Goal: Information Seeking & Learning: Compare options

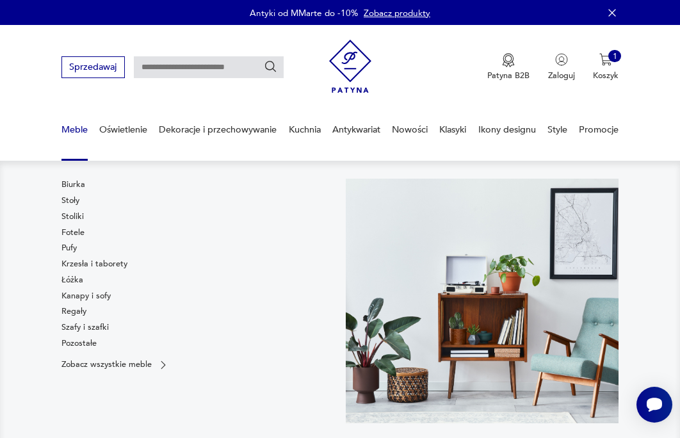
click at [72, 200] on link "Stoły" at bounding box center [71, 201] width 18 height 12
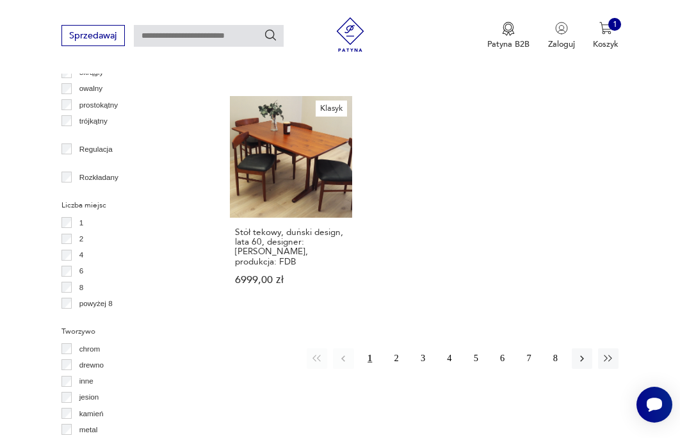
scroll to position [1609, 0]
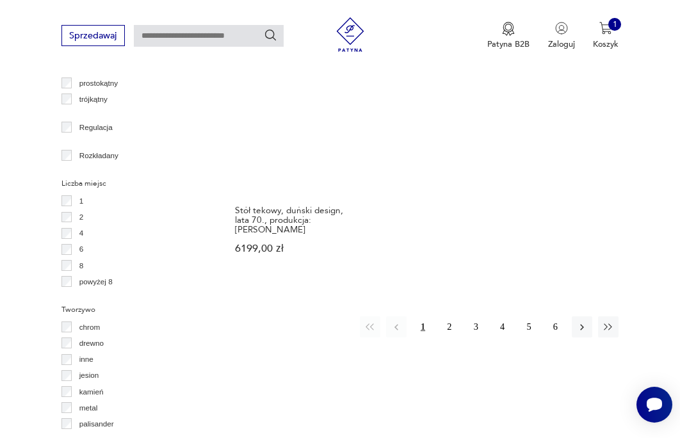
scroll to position [1643, 0]
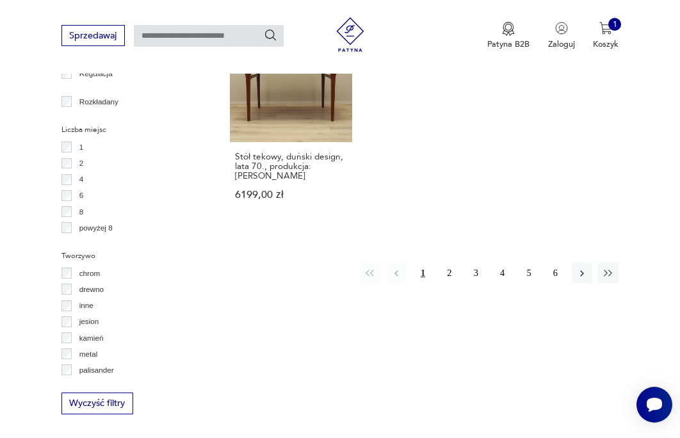
click at [63, 197] on div "1 2 4 6 8 powyżej 8" at bounding box center [133, 187] width 142 height 97
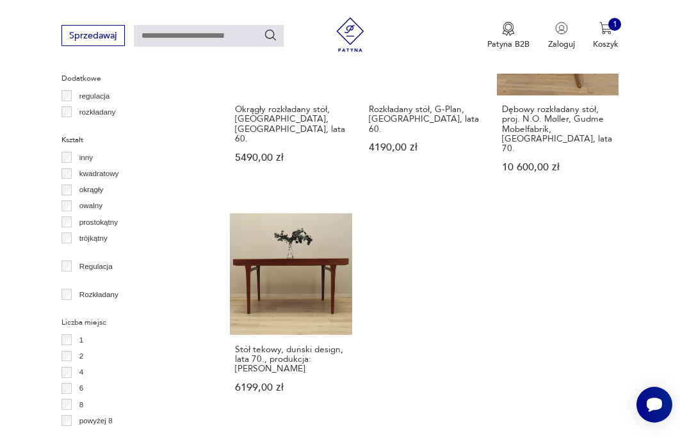
scroll to position [1450, 0]
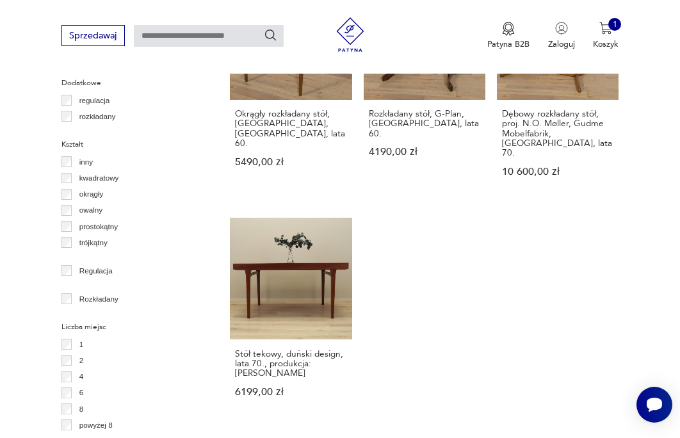
scroll to position [1450, 0]
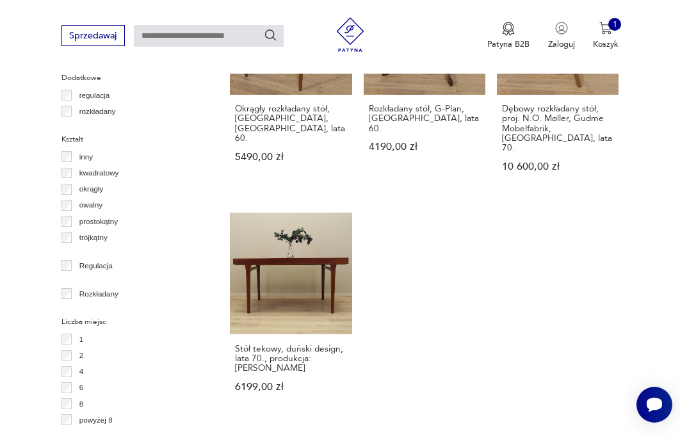
click at [65, 117] on div "rozkładany" at bounding box center [133, 111] width 142 height 16
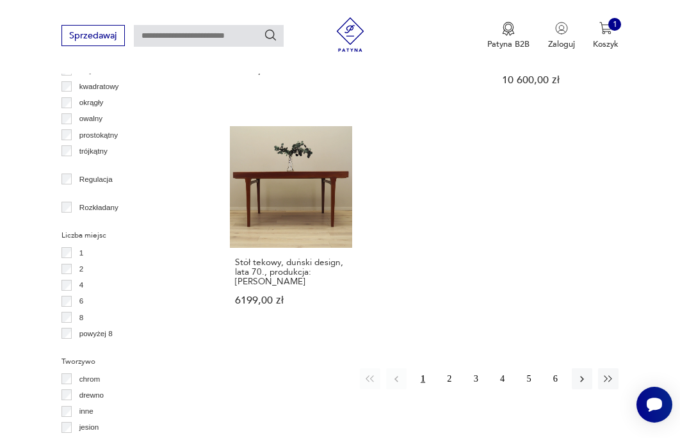
scroll to position [1514, 0]
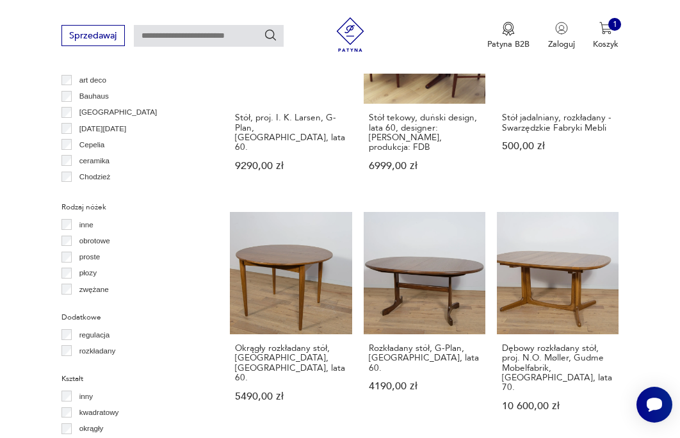
click at [65, 142] on div "Filtruj produkty Cena MIN MAX OK Promocja Datowanie OK Kraj pochodzenia Dania (…" at bounding box center [133, 64] width 142 height 1561
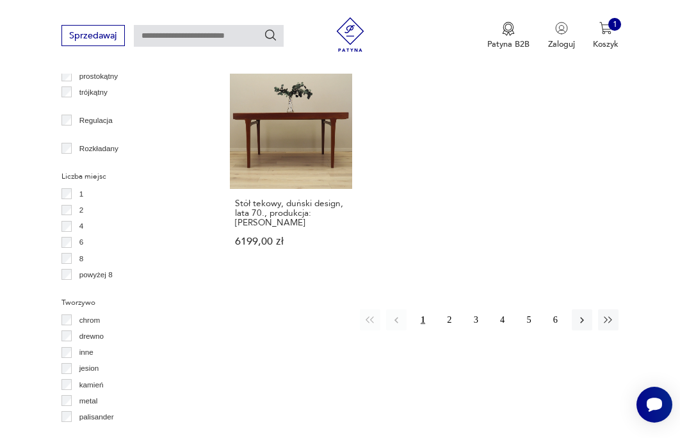
scroll to position [1514, 0]
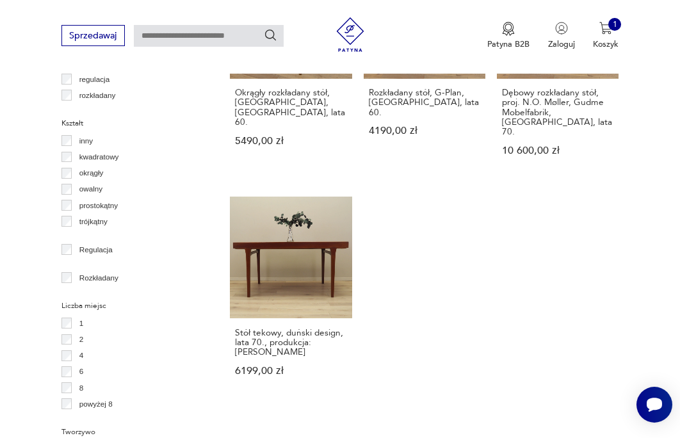
scroll to position [1643, 0]
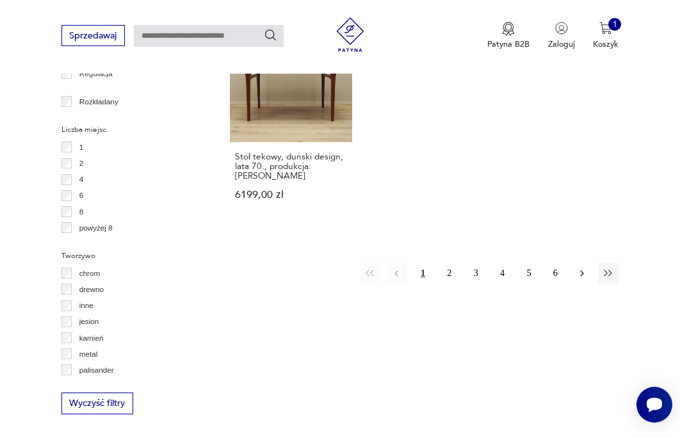
click at [578, 268] on icon "button" at bounding box center [583, 274] width 12 height 12
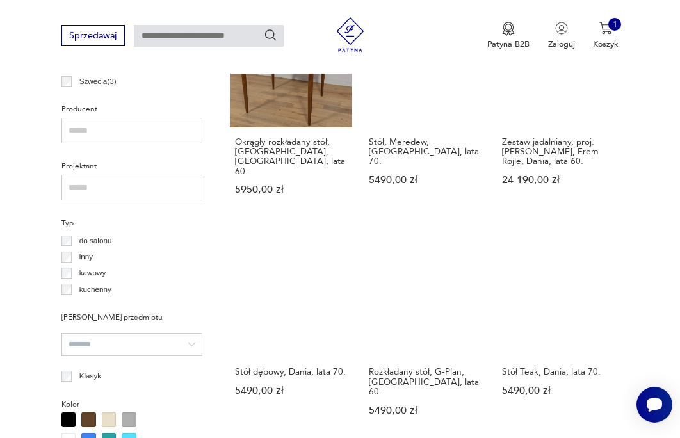
scroll to position [810, 0]
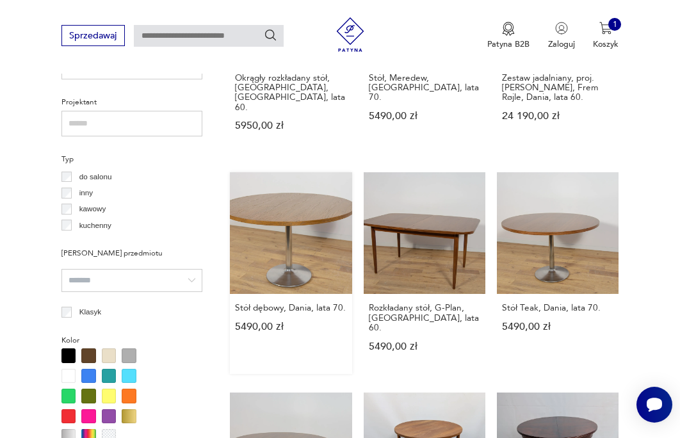
click at [280, 240] on link "Stół dębowy, Dania, lata 70. 5490,00 zł" at bounding box center [291, 273] width 122 height 202
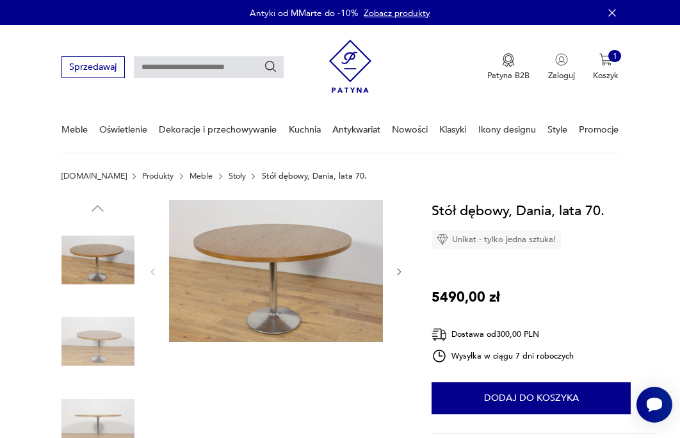
scroll to position [64, 0]
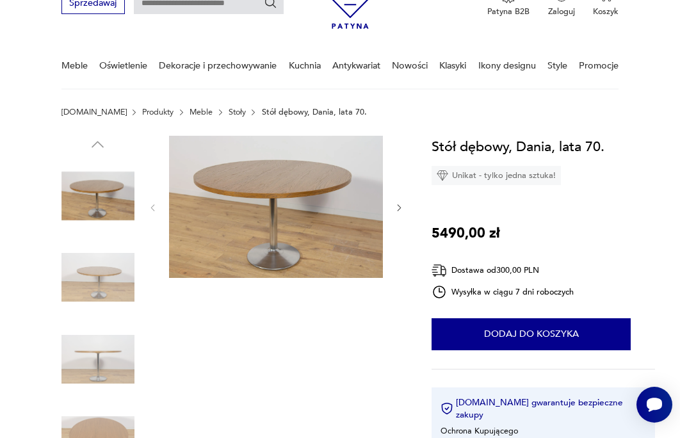
click at [388, 200] on div at bounding box center [276, 208] width 256 height 145
click at [392, 204] on div at bounding box center [276, 208] width 256 height 145
click at [397, 209] on icon "button" at bounding box center [400, 208] width 10 height 10
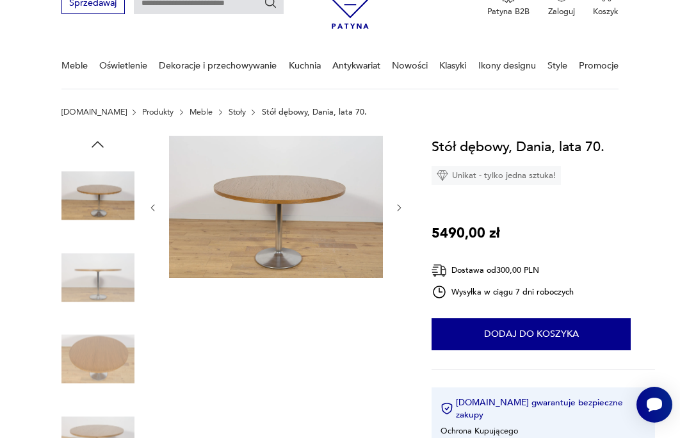
click at [399, 209] on icon "button" at bounding box center [400, 208] width 10 height 10
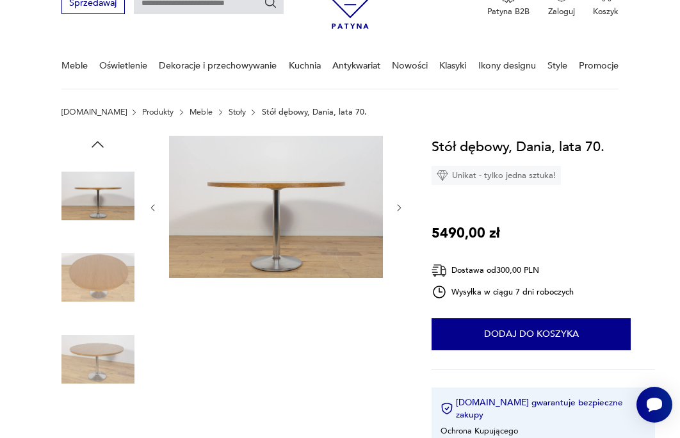
click at [399, 209] on icon "button" at bounding box center [400, 208] width 10 height 10
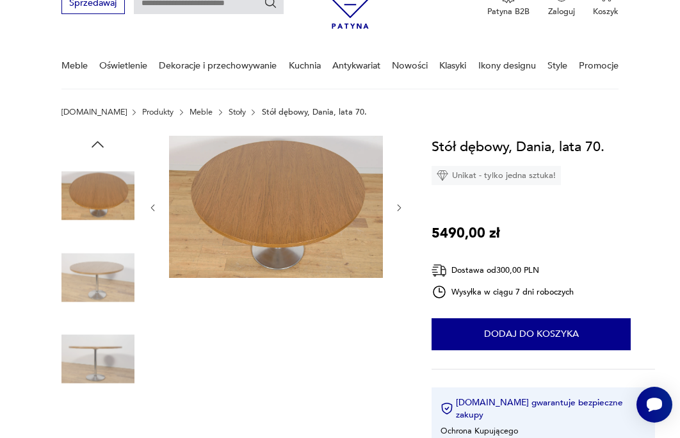
click at [399, 209] on icon "button" at bounding box center [400, 208] width 10 height 10
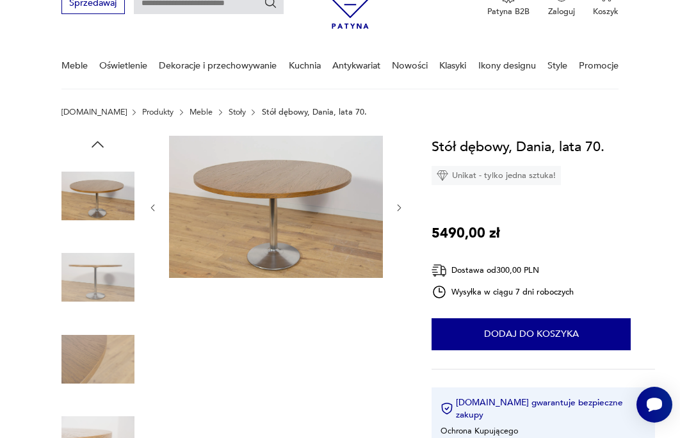
click at [399, 209] on icon "button" at bounding box center [400, 208] width 10 height 10
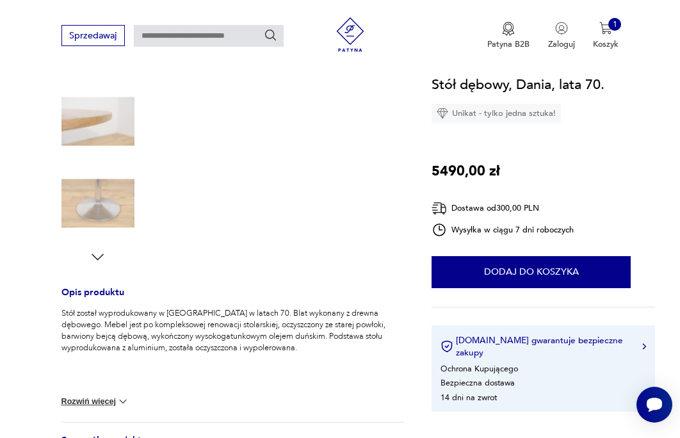
scroll to position [320, 0]
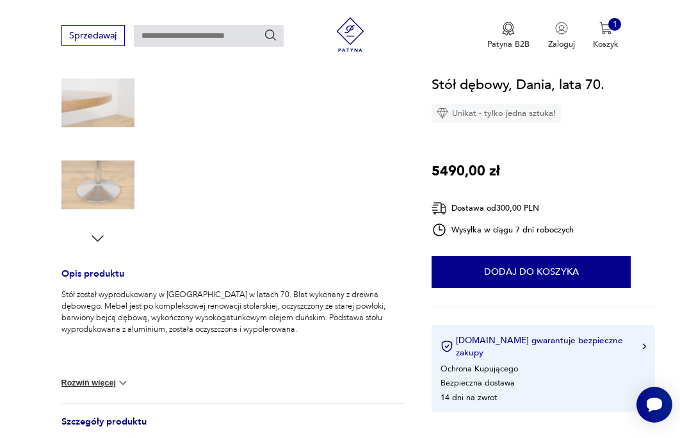
click at [100, 242] on icon "button" at bounding box center [97, 238] width 17 height 17
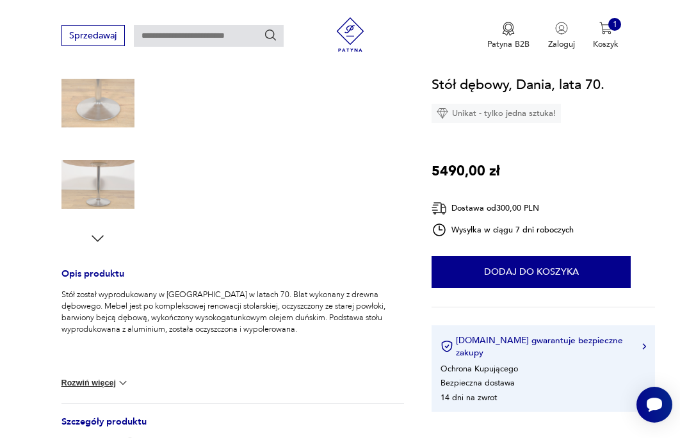
click at [100, 242] on icon "button" at bounding box center [97, 238] width 17 height 17
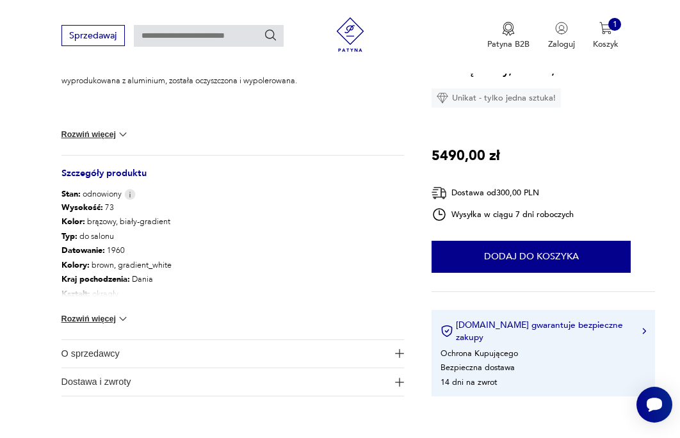
scroll to position [577, 0]
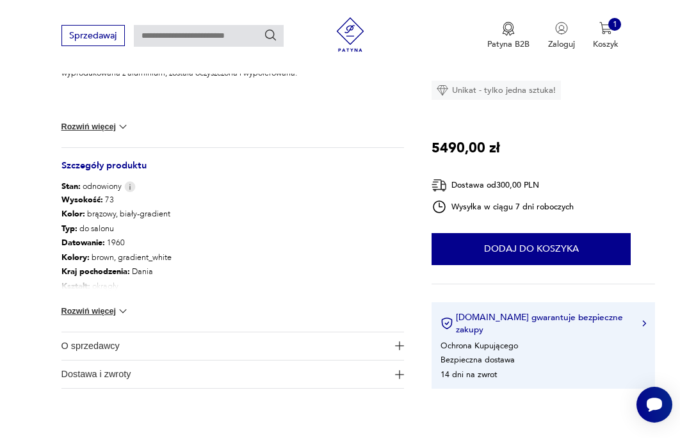
click at [98, 311] on button "Rozwiń więcej" at bounding box center [96, 311] width 69 height 13
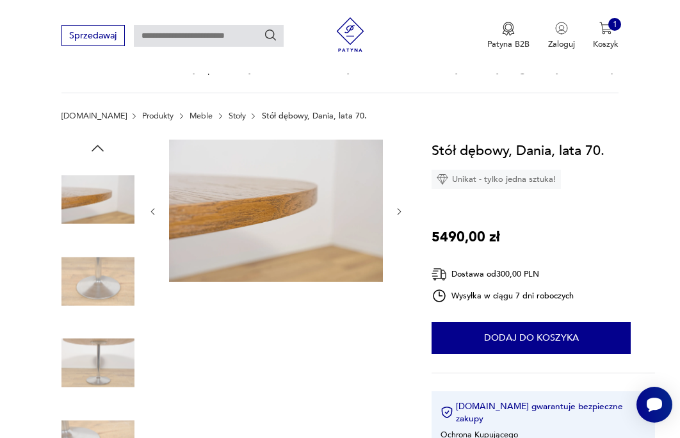
scroll to position [0, 0]
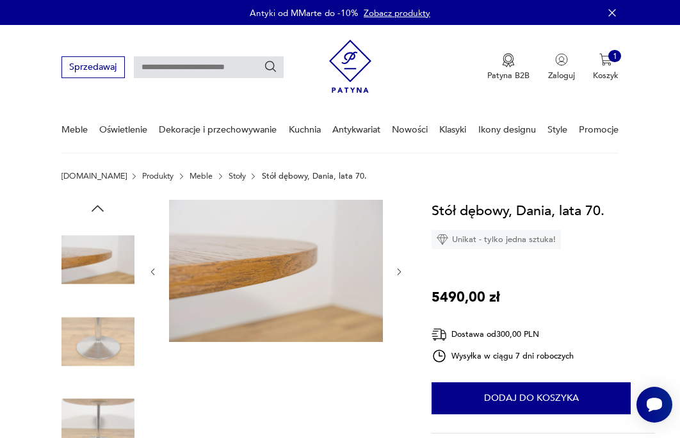
click at [97, 409] on img at bounding box center [98, 423] width 73 height 73
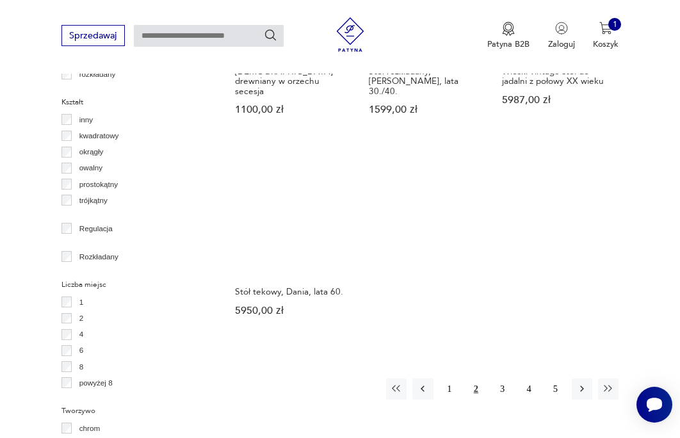
scroll to position [1557, 0]
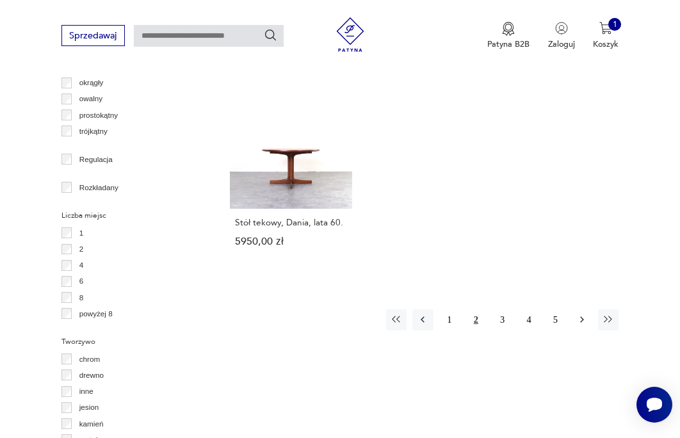
click at [575, 309] on button "button" at bounding box center [582, 319] width 21 height 21
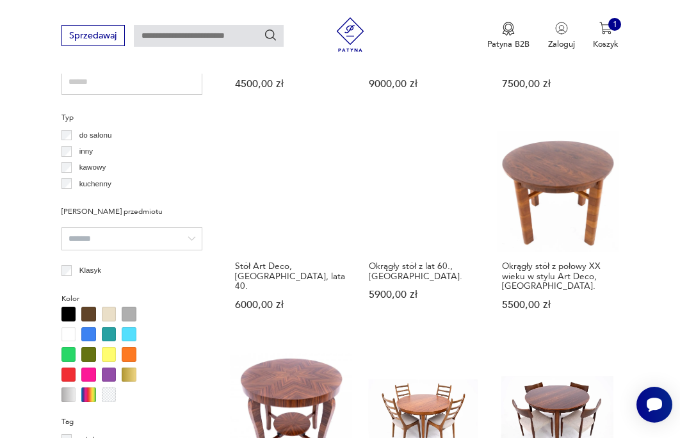
scroll to position [874, 0]
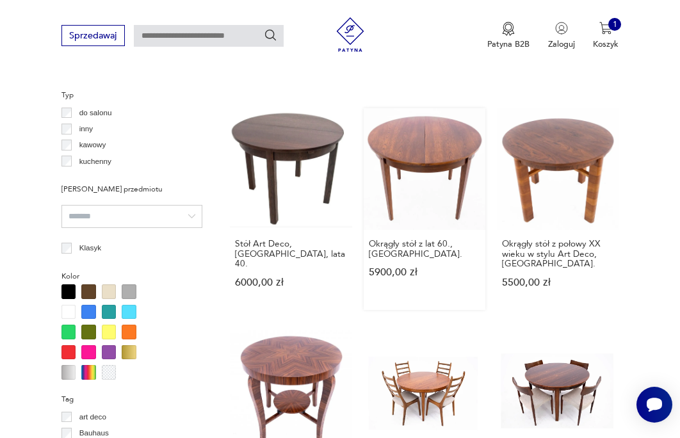
click at [452, 170] on link "Okrągły stół z lat 60., [GEOGRAPHIC_DATA] 5900,00 zł" at bounding box center [425, 209] width 122 height 202
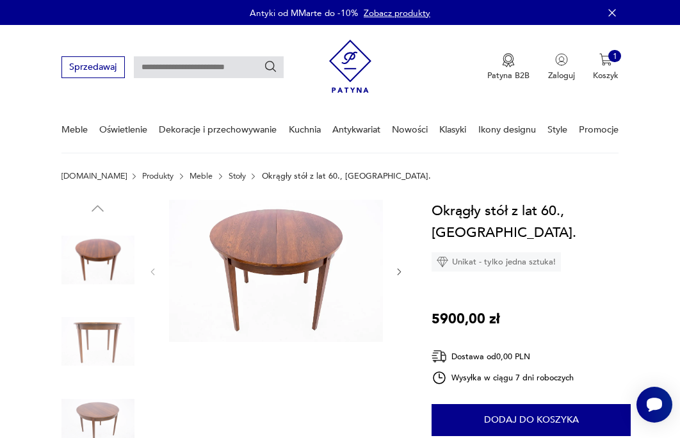
click at [79, 331] on img at bounding box center [98, 341] width 73 height 73
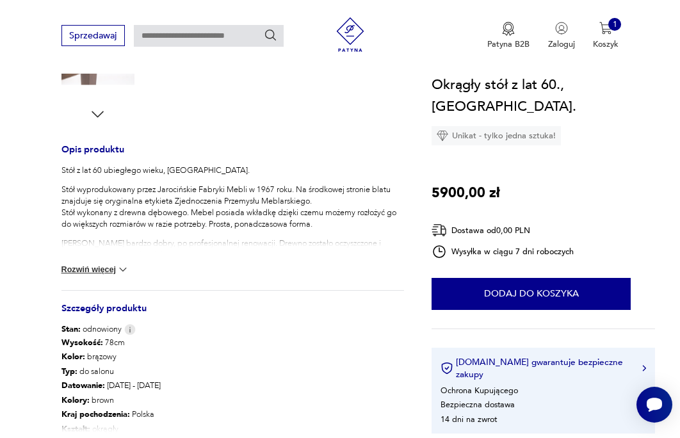
scroll to position [513, 0]
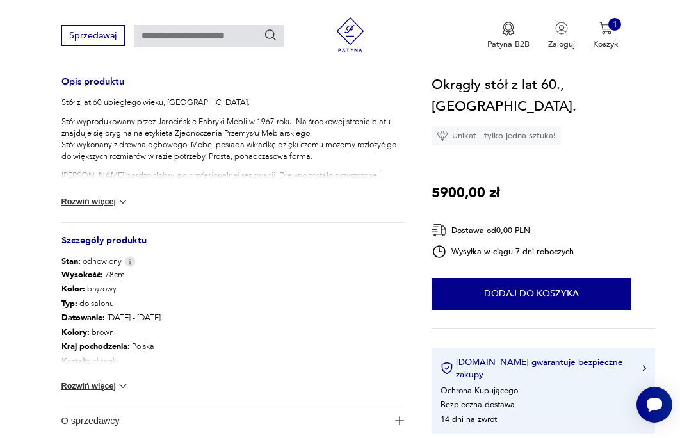
click at [119, 383] on img at bounding box center [123, 386] width 13 height 13
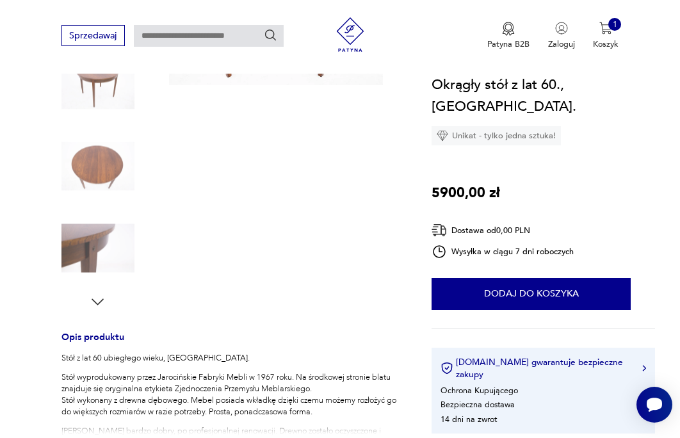
scroll to position [384, 0]
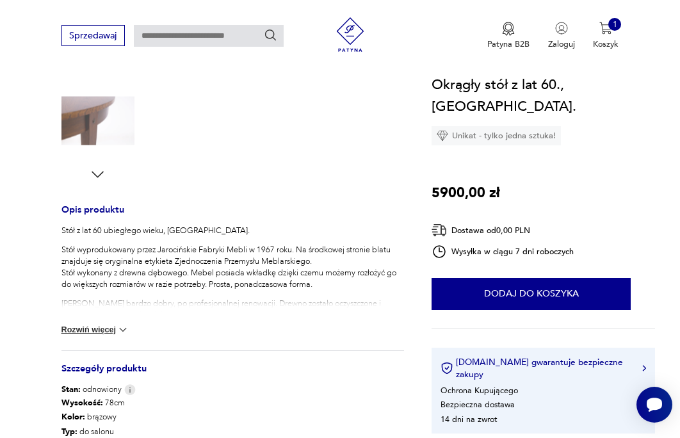
click at [95, 174] on icon "button" at bounding box center [97, 174] width 17 height 17
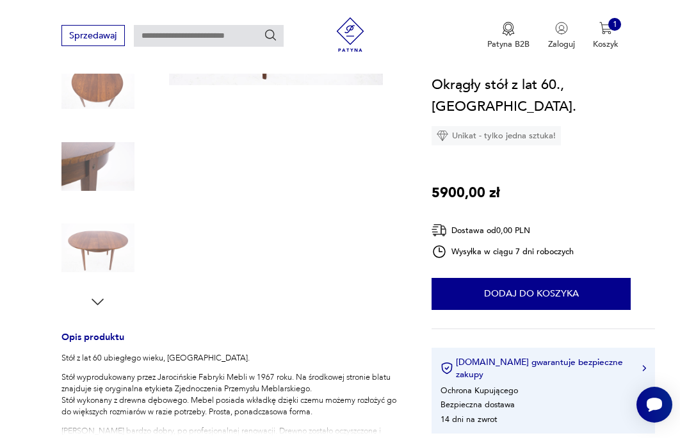
scroll to position [256, 0]
click at [105, 261] on img at bounding box center [98, 248] width 73 height 73
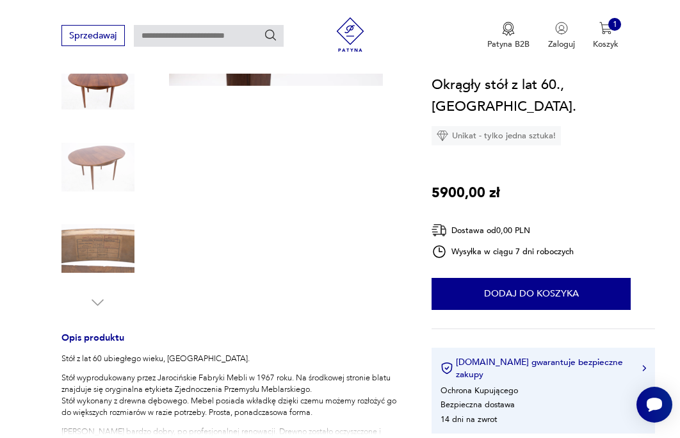
scroll to position [769, 0]
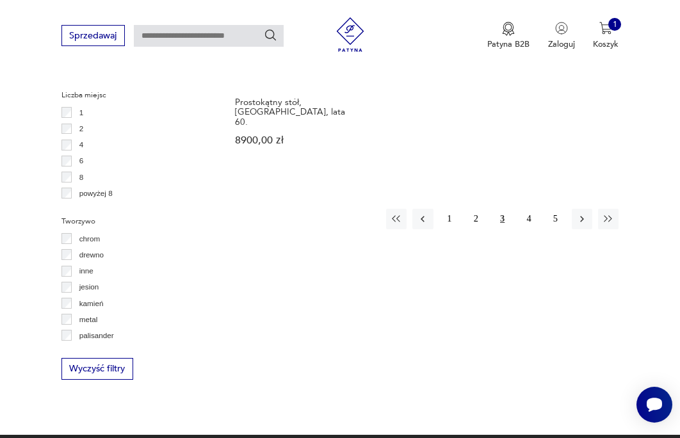
scroll to position [1685, 0]
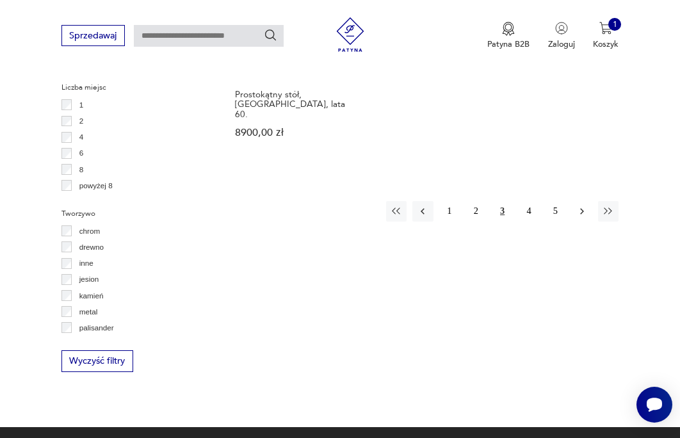
click at [587, 206] on icon "button" at bounding box center [583, 212] width 12 height 12
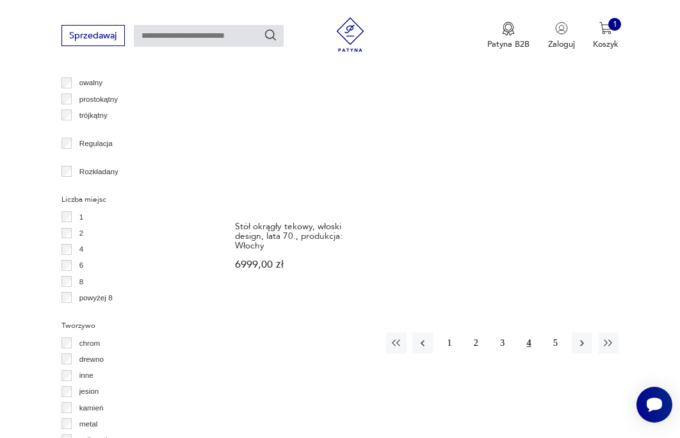
scroll to position [1579, 0]
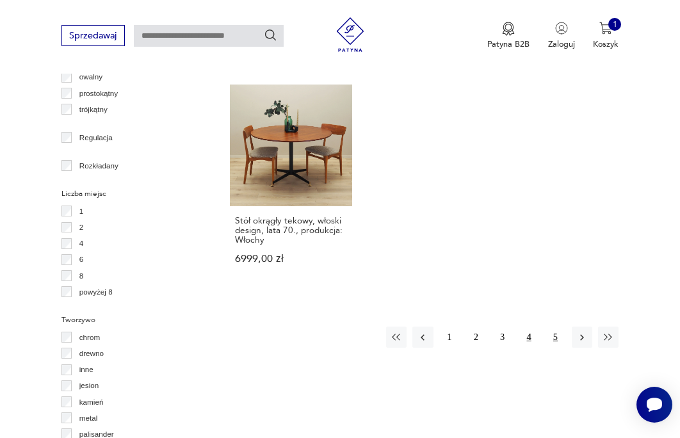
click at [550, 327] on button "5" at bounding box center [555, 337] width 21 height 21
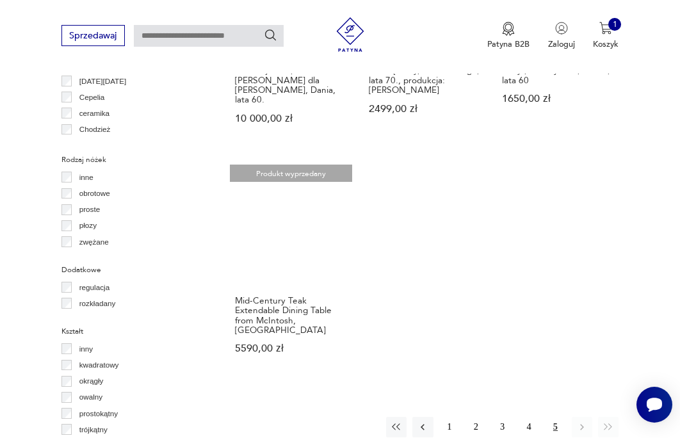
scroll to position [1514, 0]
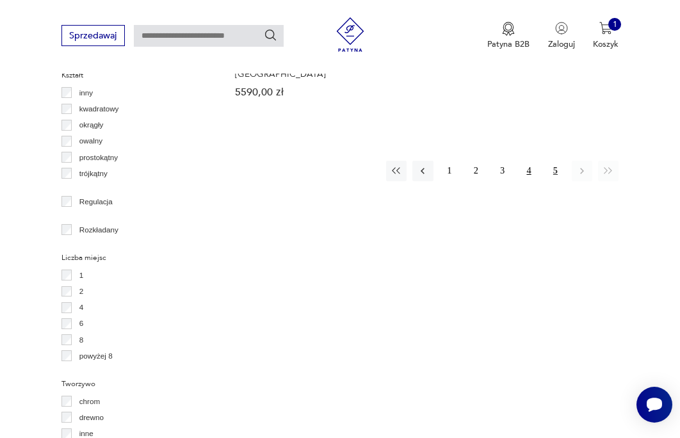
click at [531, 161] on button "4" at bounding box center [529, 171] width 21 height 21
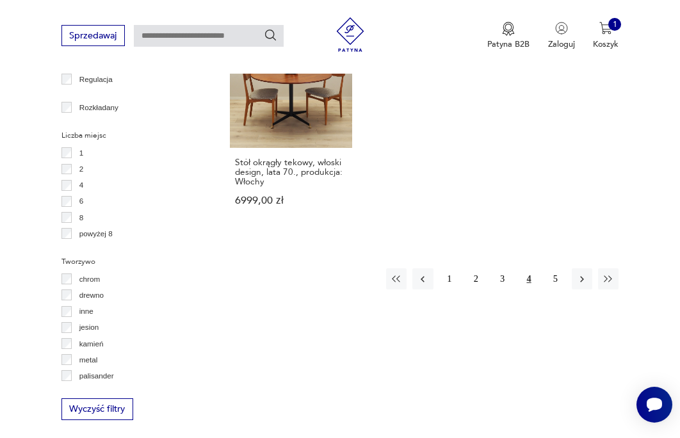
scroll to position [1643, 0]
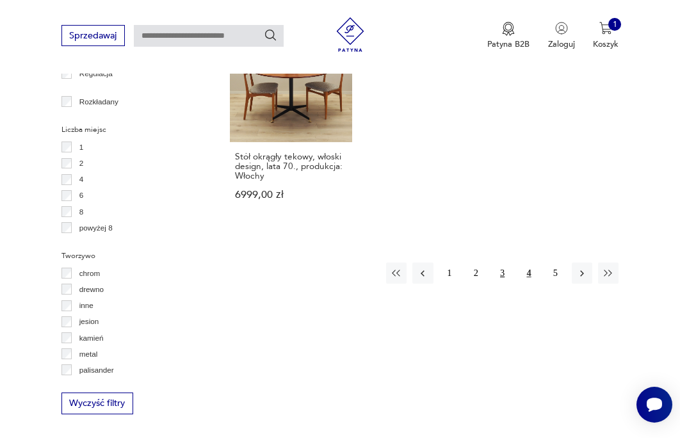
click at [504, 263] on button "3" at bounding box center [502, 273] width 21 height 21
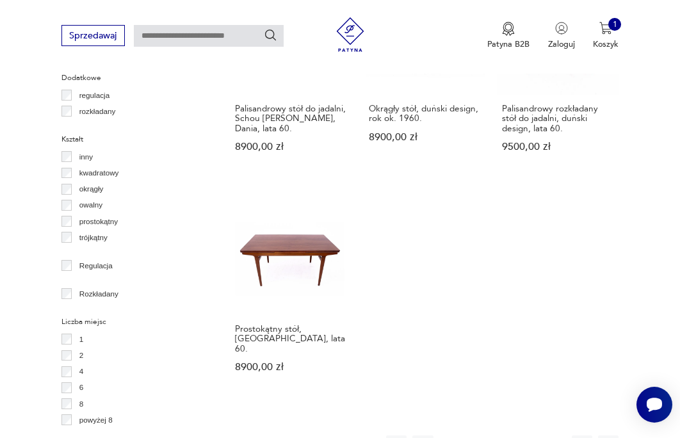
scroll to position [1579, 0]
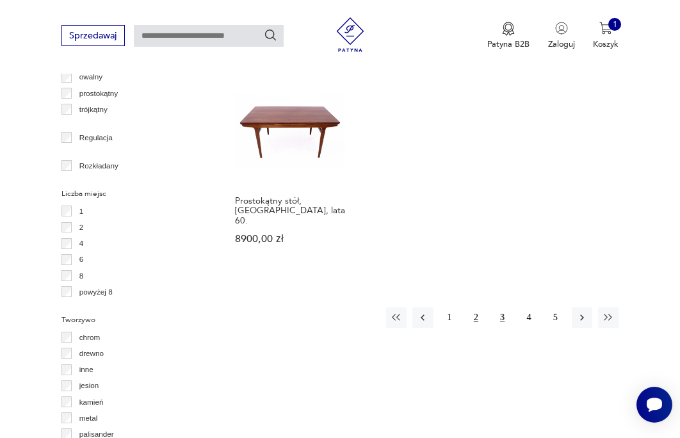
click at [479, 308] on button "2" at bounding box center [476, 318] width 21 height 21
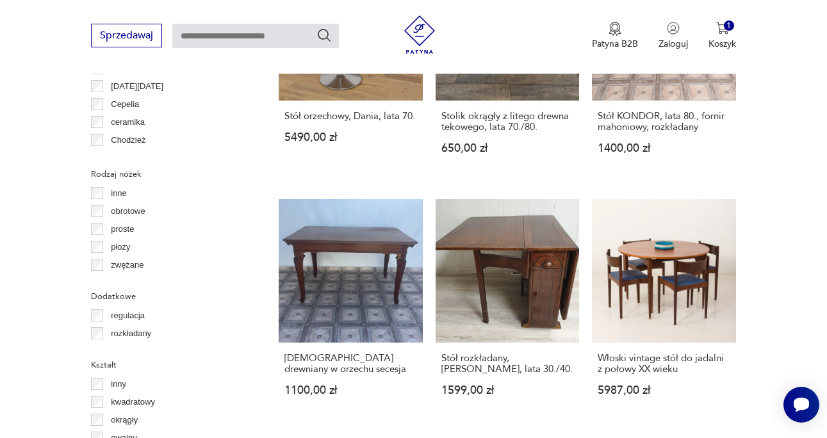
scroll to position [1392, 0]
